Goal: Navigation & Orientation: Find specific page/section

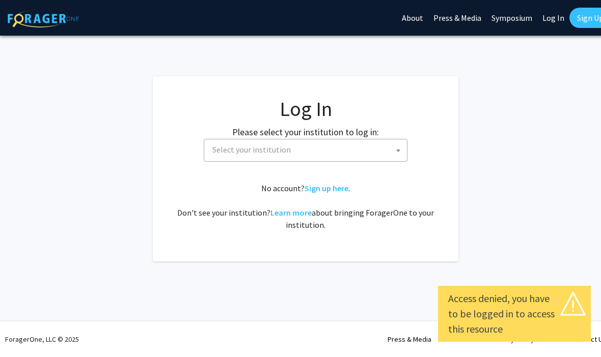
click at [383, 159] on span "Select your institution" at bounding box center [307, 149] width 198 height 21
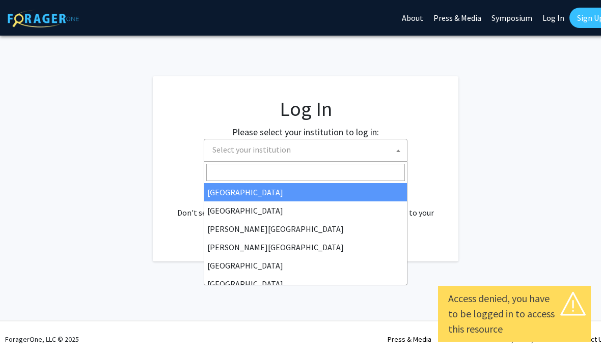
click at [318, 154] on span "Select your institution" at bounding box center [307, 149] width 198 height 21
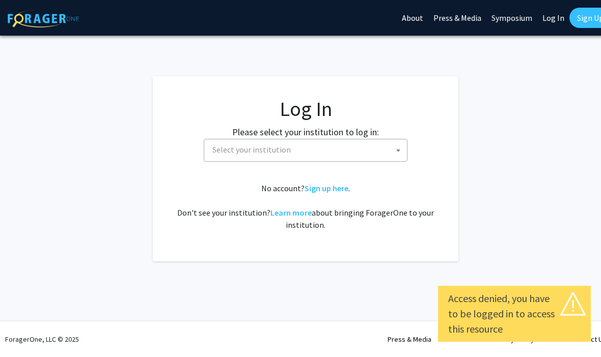
click at [312, 154] on span "Select your institution" at bounding box center [307, 149] width 198 height 21
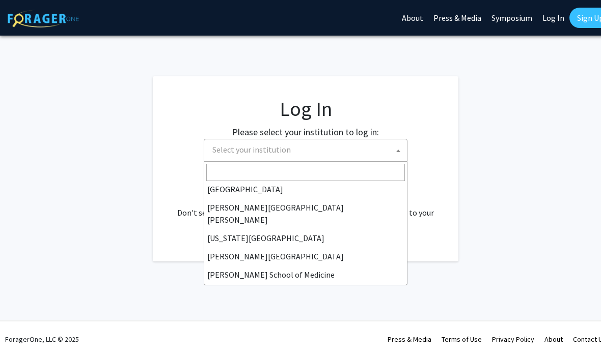
scroll to position [185, 0]
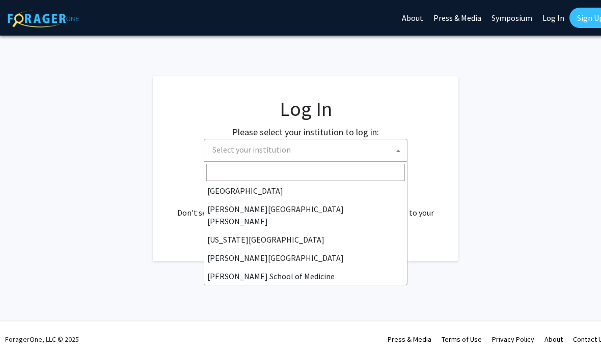
select select "1"
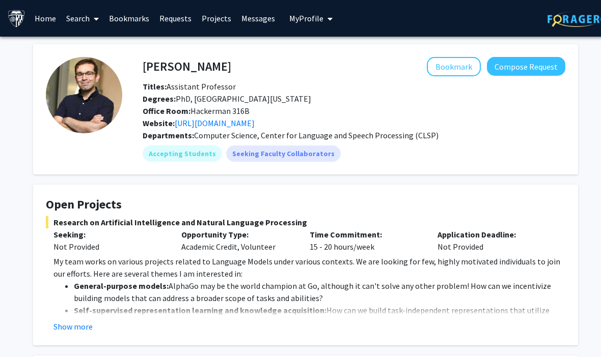
click at [298, 18] on span "My Profile" at bounding box center [306, 18] width 34 height 10
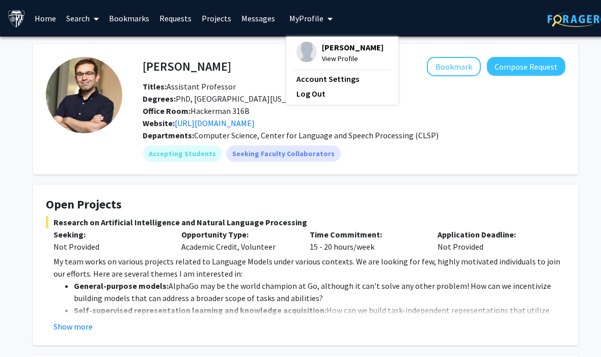
click at [251, 10] on link "Messages" at bounding box center [258, 19] width 44 height 36
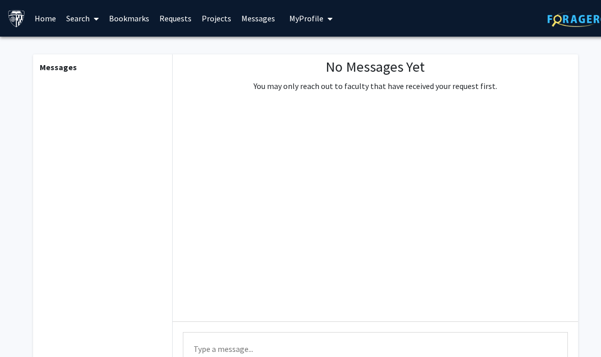
click at [134, 19] on link "Bookmarks" at bounding box center [129, 19] width 50 height 36
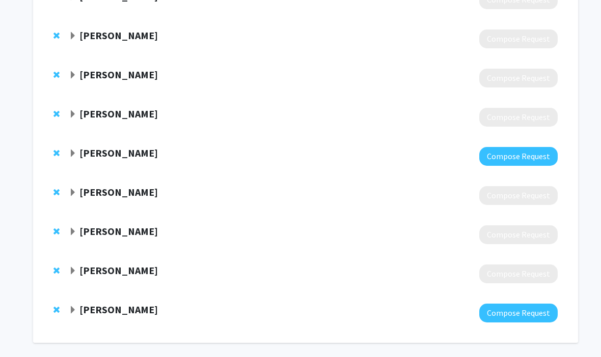
scroll to position [174, 0]
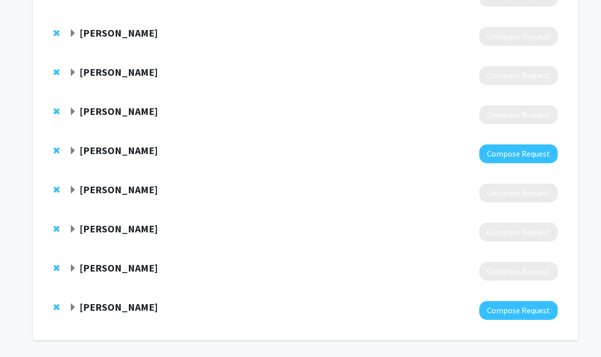
click at [140, 307] on strong "[PERSON_NAME]" at bounding box center [118, 307] width 78 height 13
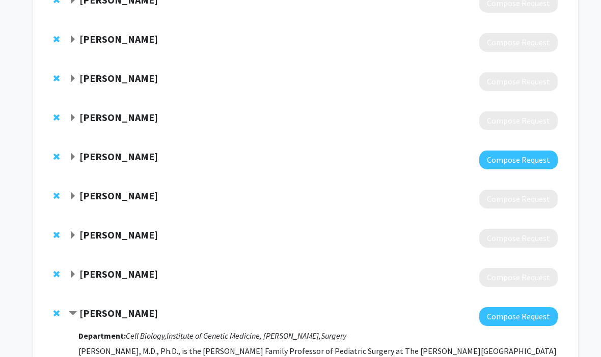
scroll to position [166, 0]
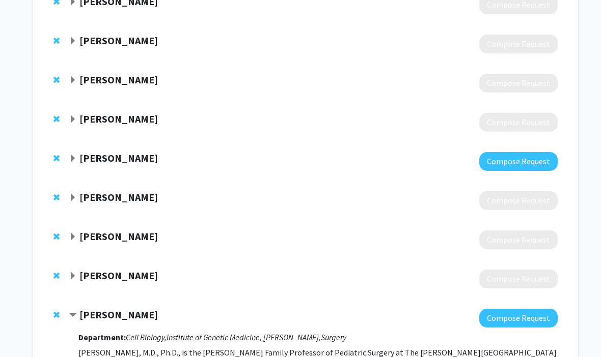
click at [133, 162] on div "[PERSON_NAME]" at bounding box center [179, 158] width 220 height 13
click at [111, 159] on strong "[PERSON_NAME]" at bounding box center [118, 158] width 78 height 13
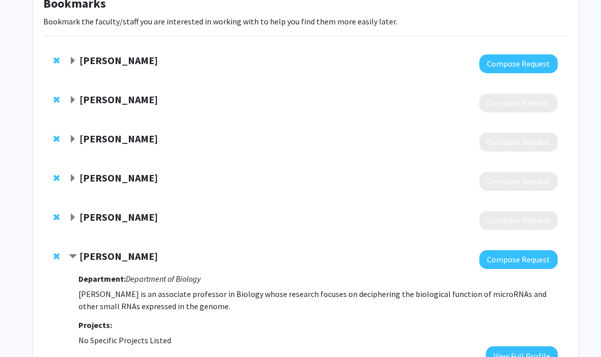
scroll to position [61, 0]
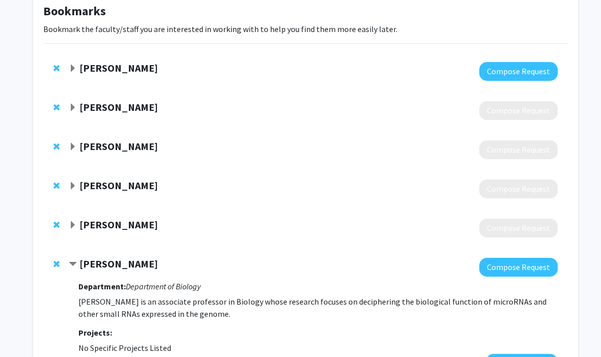
click at [118, 63] on strong "[PERSON_NAME]" at bounding box center [118, 68] width 78 height 13
